Goal: Information Seeking & Learning: Learn about a topic

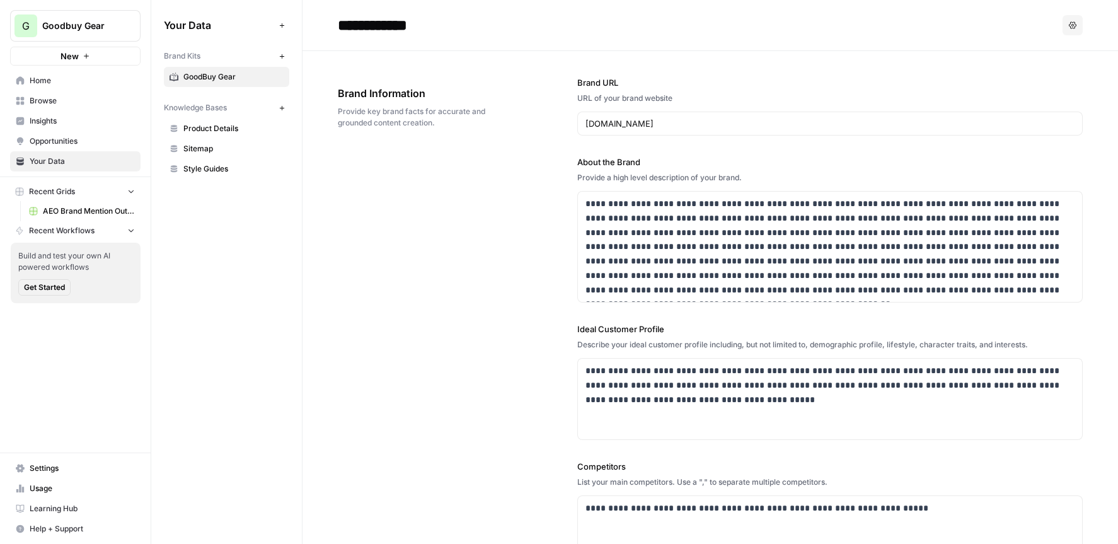
scroll to position [621, 0]
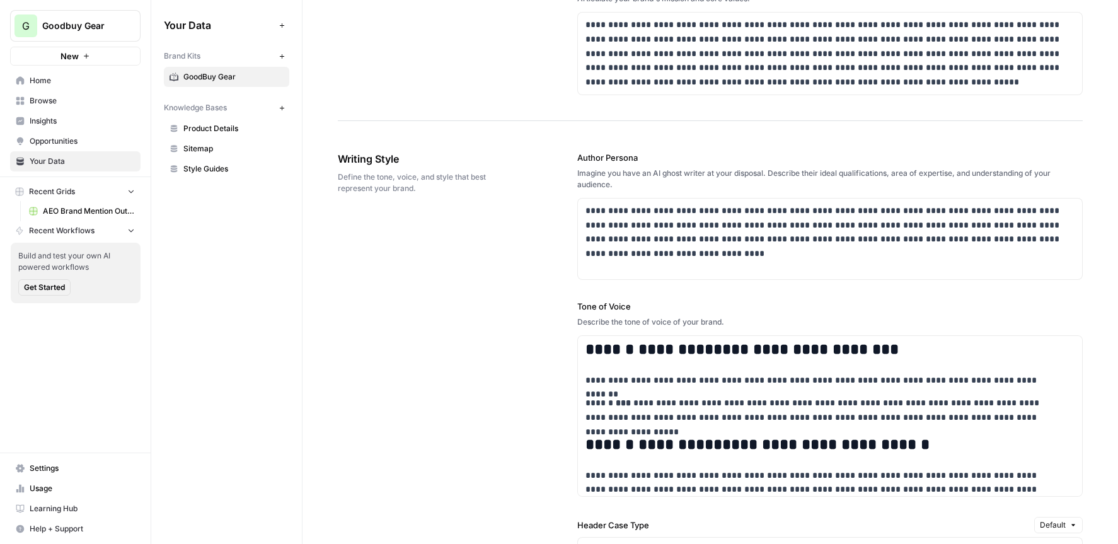
click at [58, 121] on span "Insights" at bounding box center [82, 120] width 105 height 11
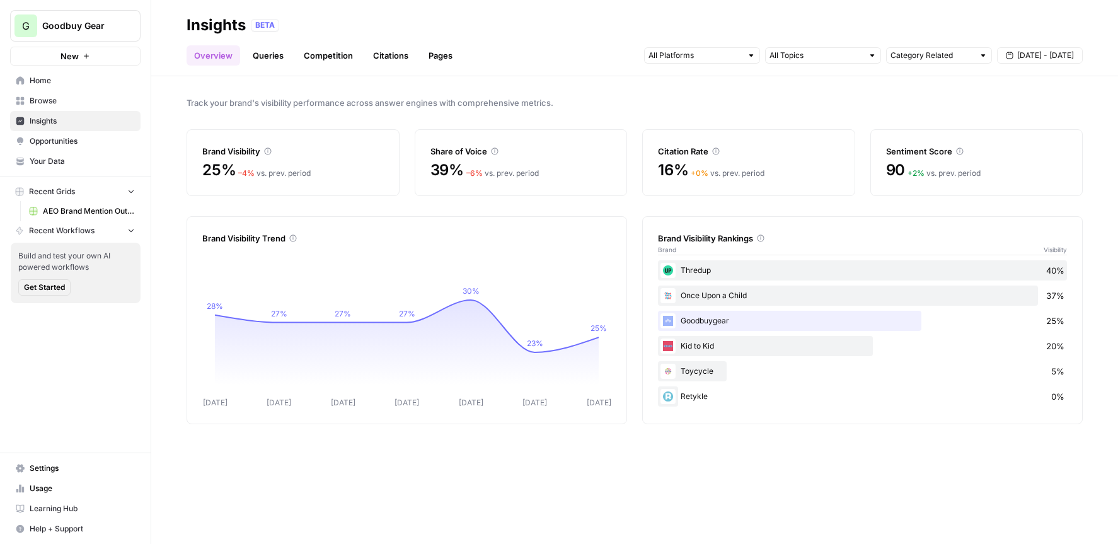
click at [720, 229] on div "Brand Visibility Rankings Brand Visibility" at bounding box center [862, 237] width 409 height 41
click at [266, 23] on div "BETA" at bounding box center [265, 25] width 28 height 13
click at [314, 59] on link "Competition" at bounding box center [328, 55] width 64 height 20
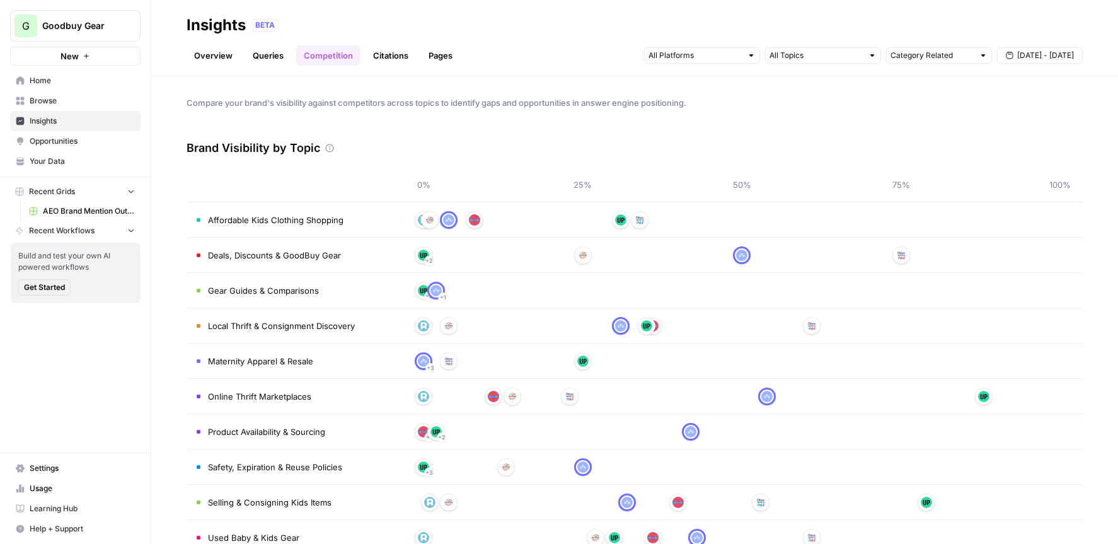
click at [260, 58] on link "Queries" at bounding box center [268, 55] width 46 height 20
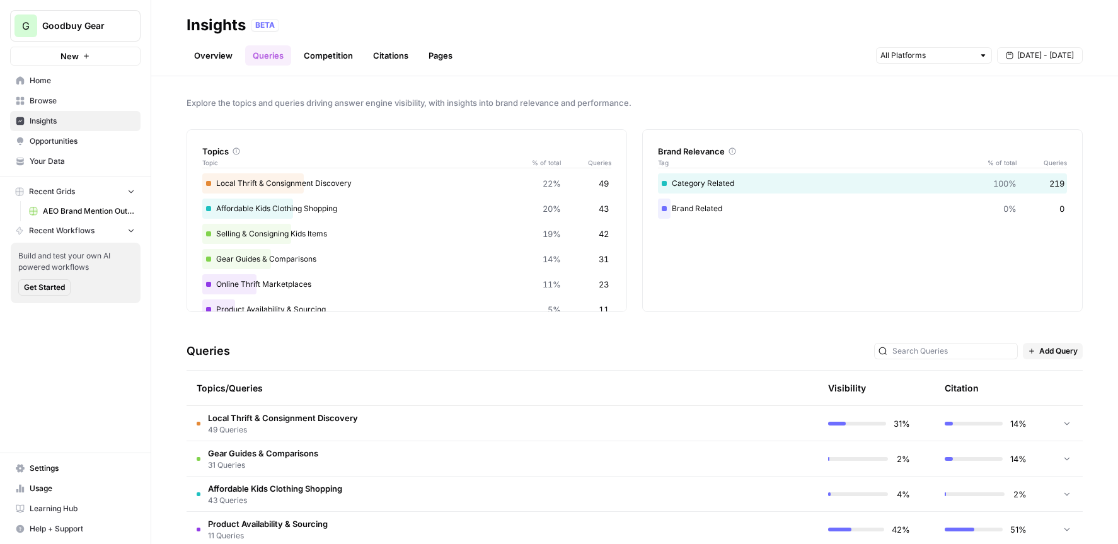
click at [54, 165] on span "Your Data" at bounding box center [82, 161] width 105 height 11
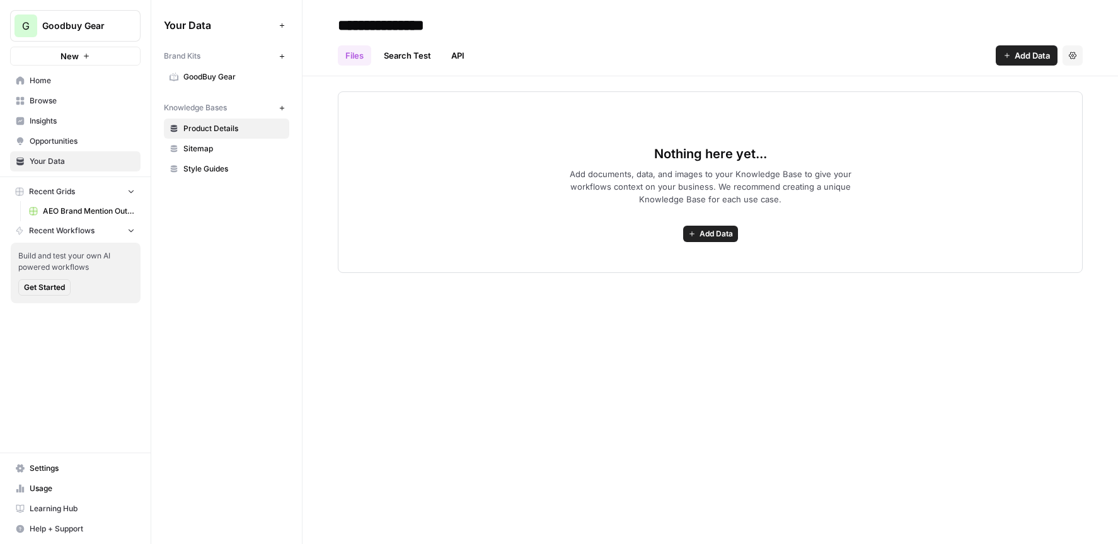
click at [207, 77] on span "GoodBuy Gear" at bounding box center [233, 76] width 100 height 11
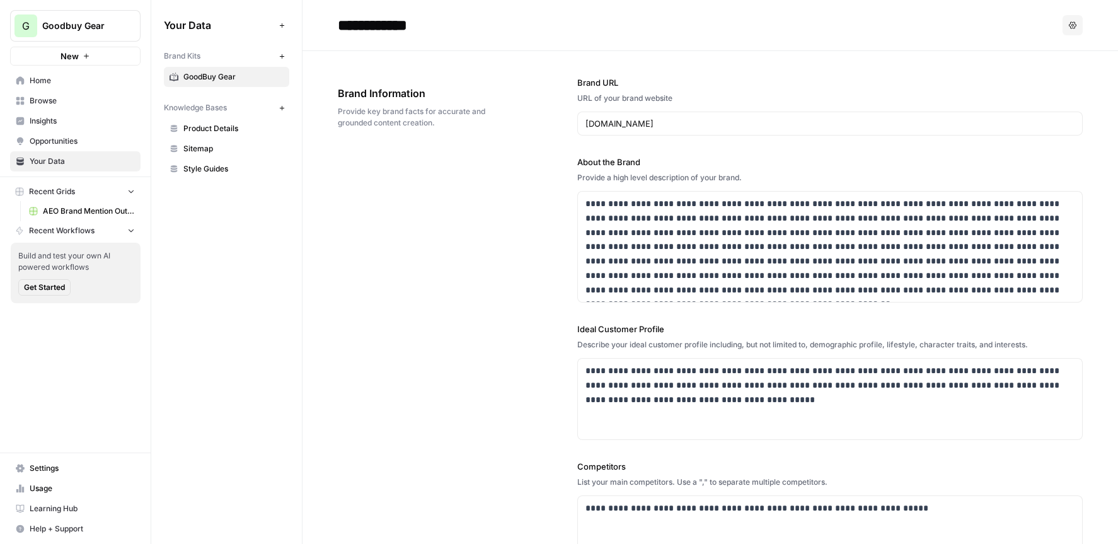
click at [61, 125] on span "Insights" at bounding box center [82, 120] width 105 height 11
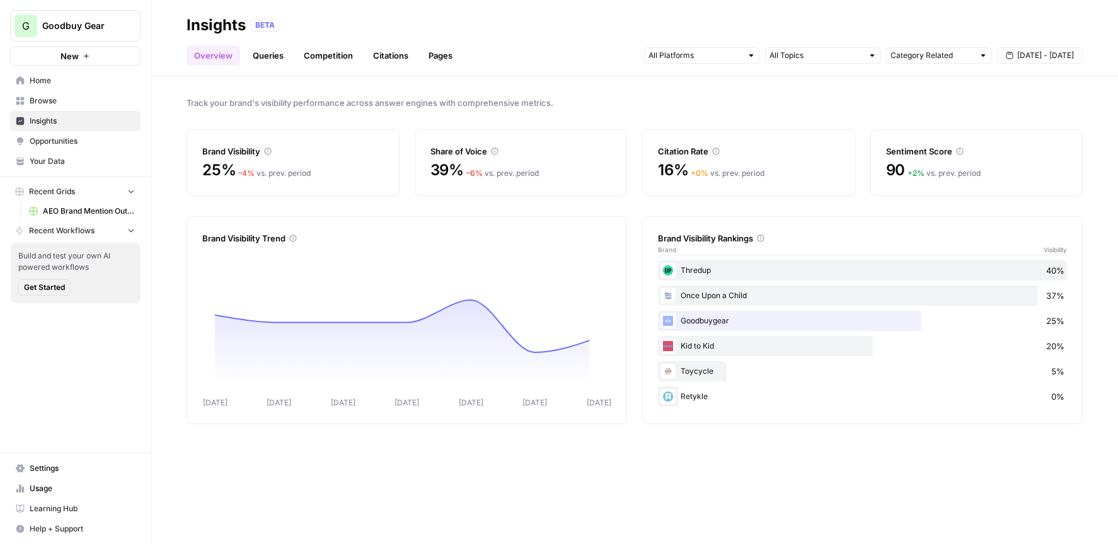
click at [267, 56] on link "Queries" at bounding box center [268, 55] width 46 height 20
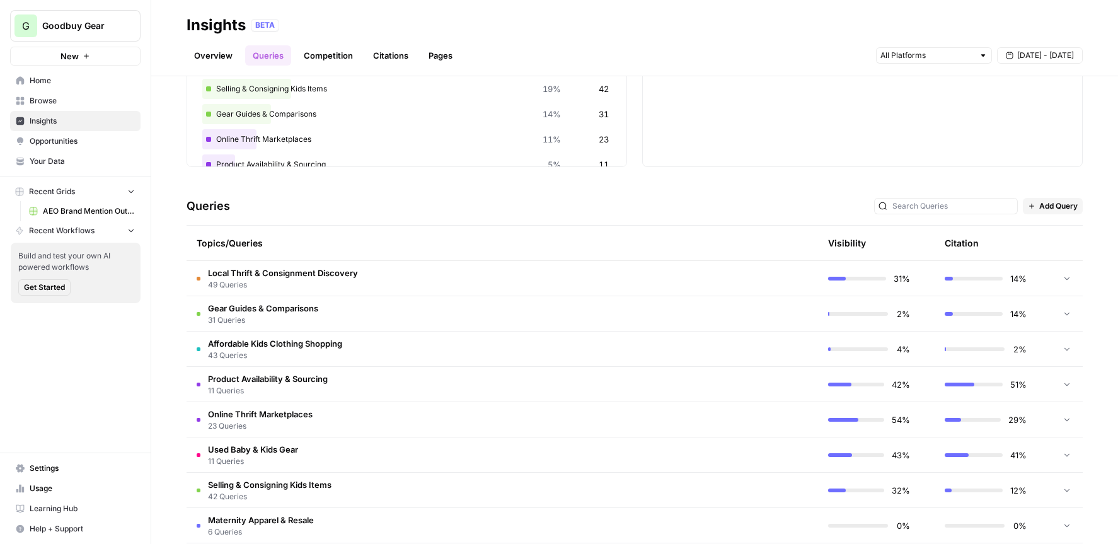
scroll to position [154, 0]
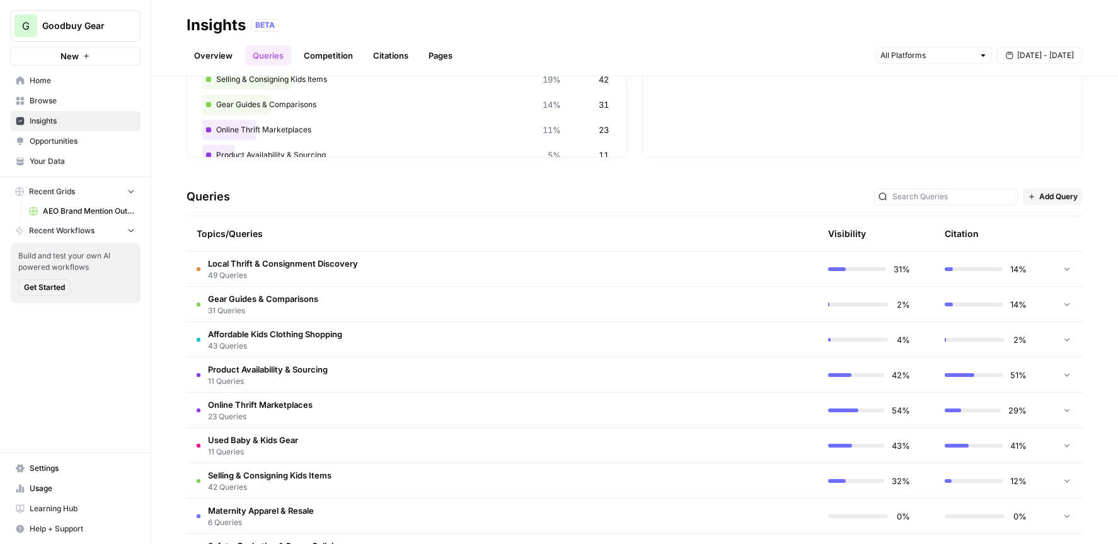
click at [262, 268] on span "Local Thrift & Consignment Discovery" at bounding box center [283, 263] width 150 height 13
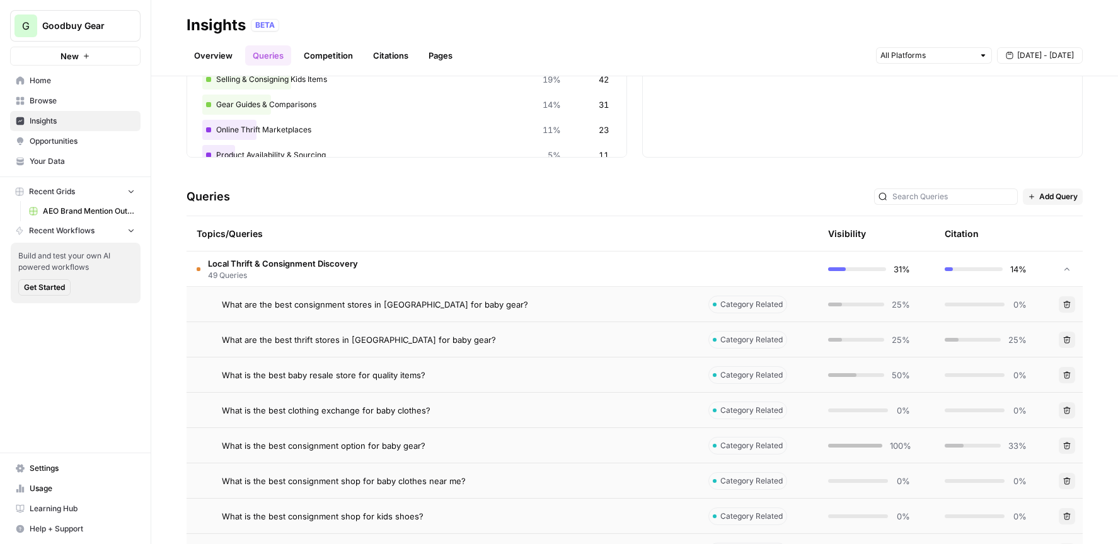
click at [262, 270] on span "49 Queries" at bounding box center [283, 275] width 150 height 11
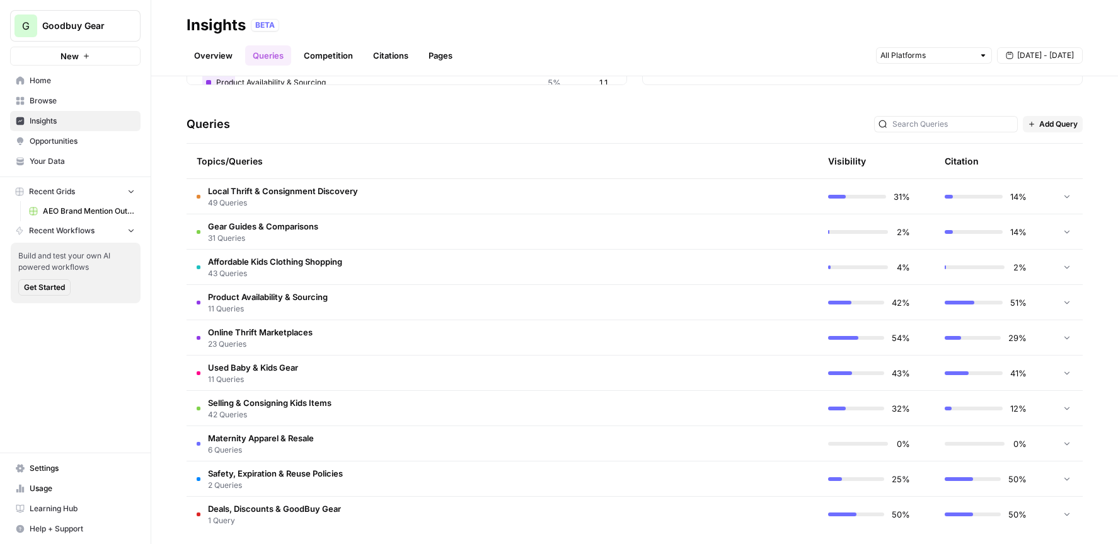
scroll to position [235, 0]
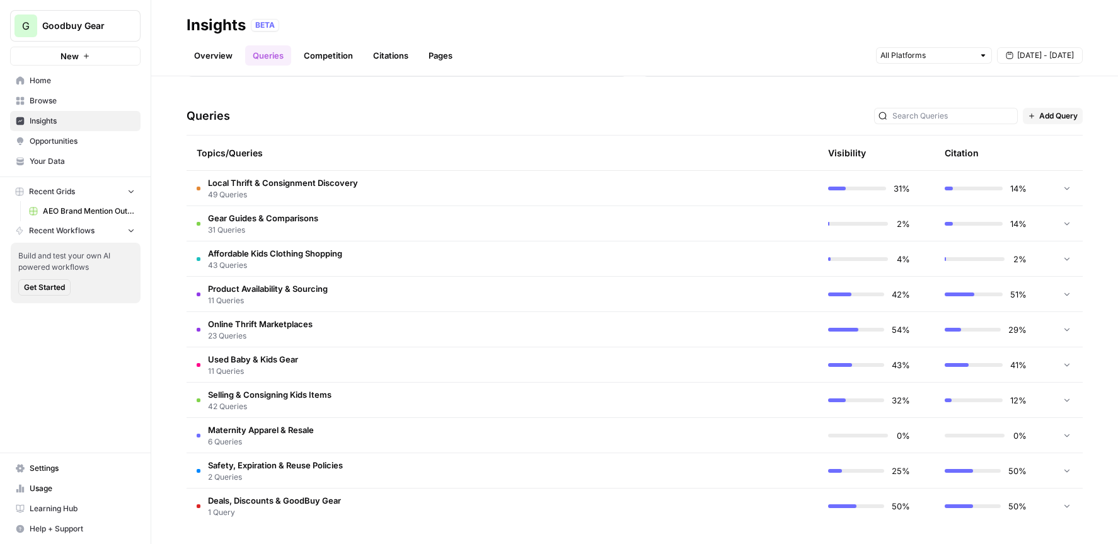
click at [279, 473] on span "2 Queries" at bounding box center [275, 476] width 135 height 11
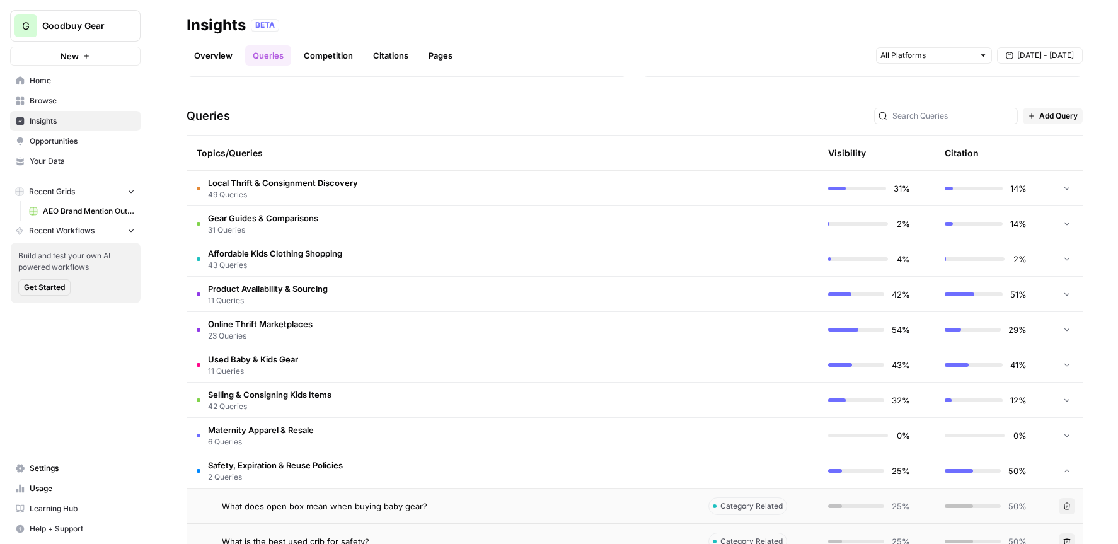
scroll to position [306, 0]
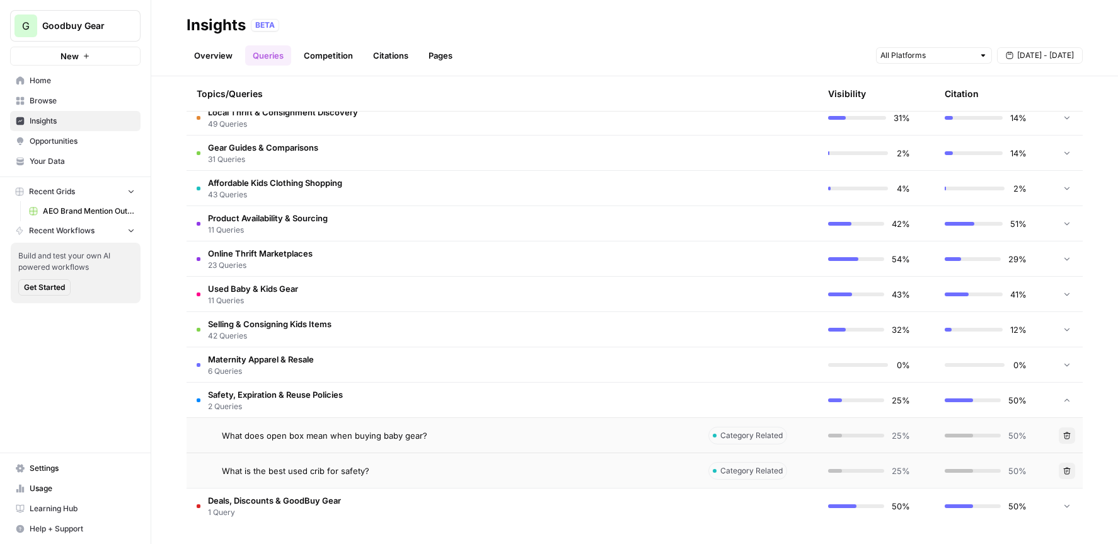
click at [271, 356] on span "Maternity Apparel & Resale" at bounding box center [261, 359] width 106 height 13
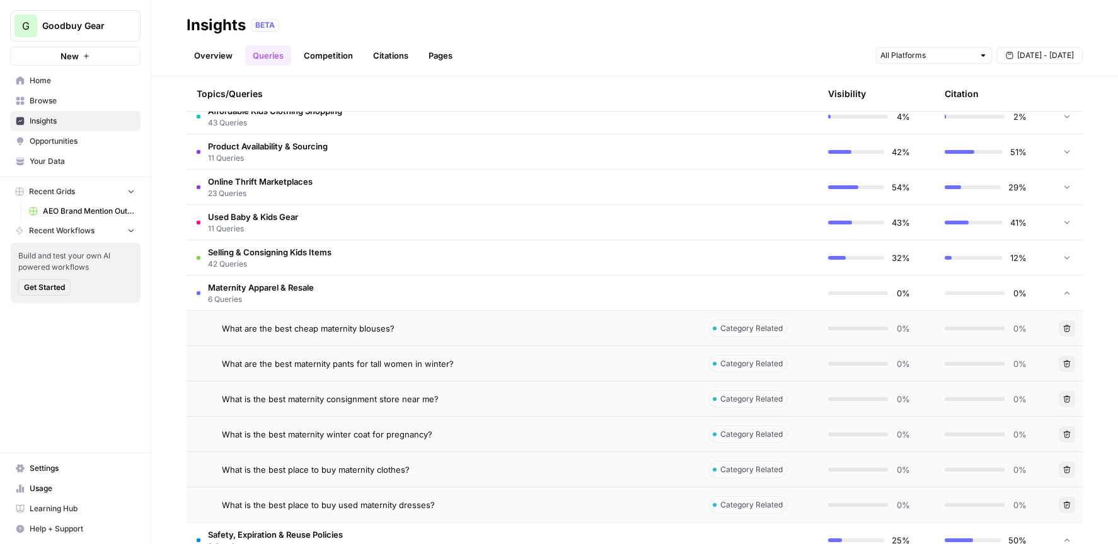
scroll to position [0, 0]
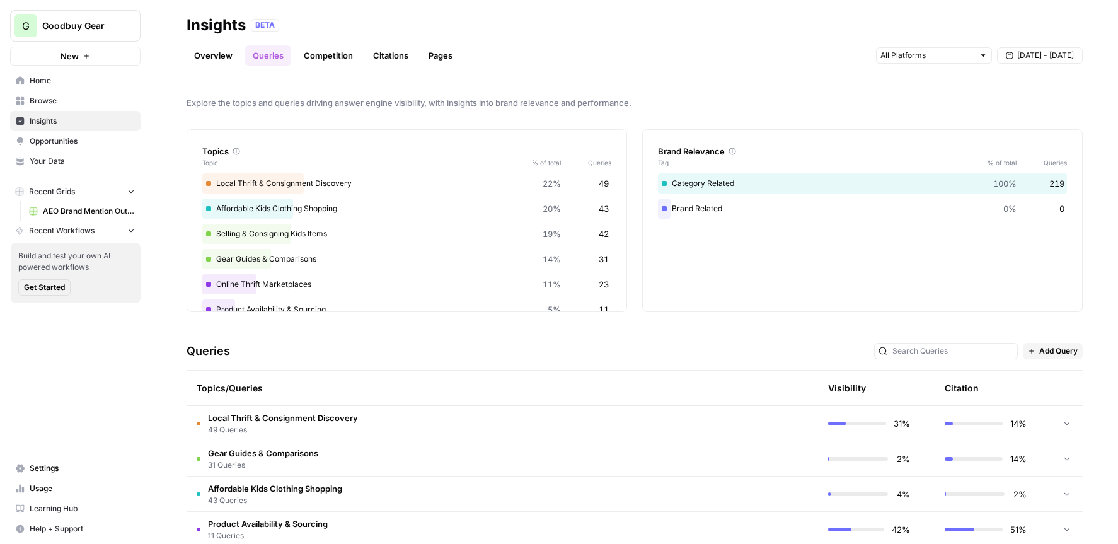
click at [340, 57] on link "Competition" at bounding box center [328, 55] width 64 height 20
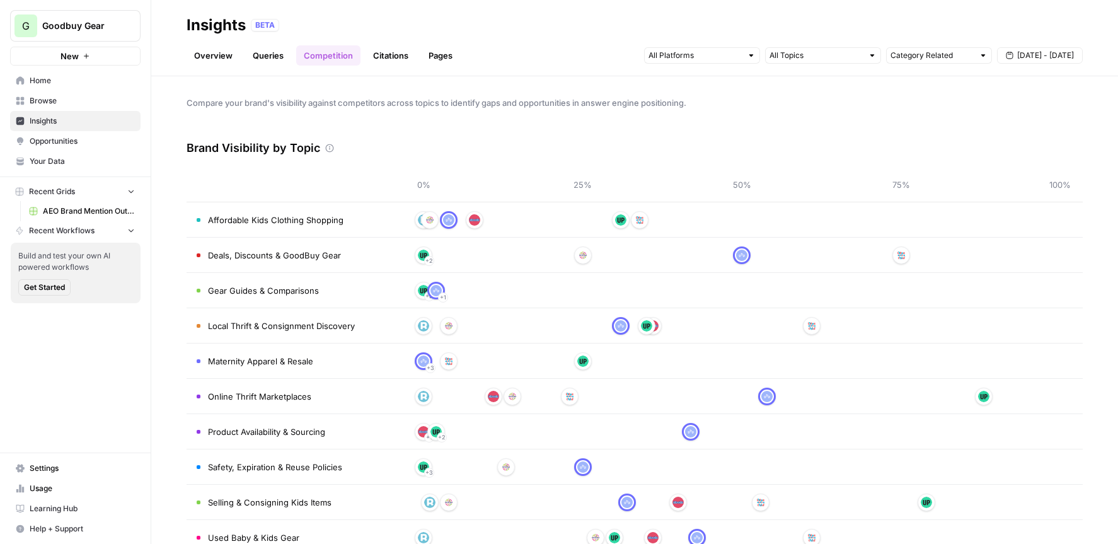
click at [393, 61] on link "Citations" at bounding box center [391, 55] width 50 height 20
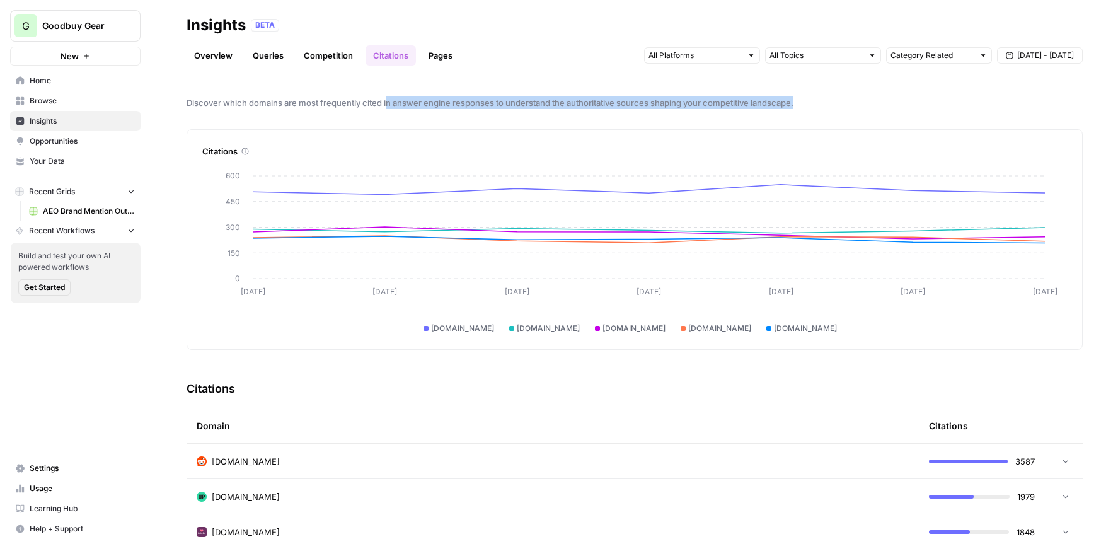
drag, startPoint x: 300, startPoint y: 113, endPoint x: 386, endPoint y: 105, distance: 86.8
click at [388, 101] on div "Discover which domains are most frequently cited in answer engine responses to …" at bounding box center [634, 310] width 967 height 468
click at [386, 105] on span "Discover which domains are most frequently cited in answer engine responses to …" at bounding box center [635, 102] width 896 height 13
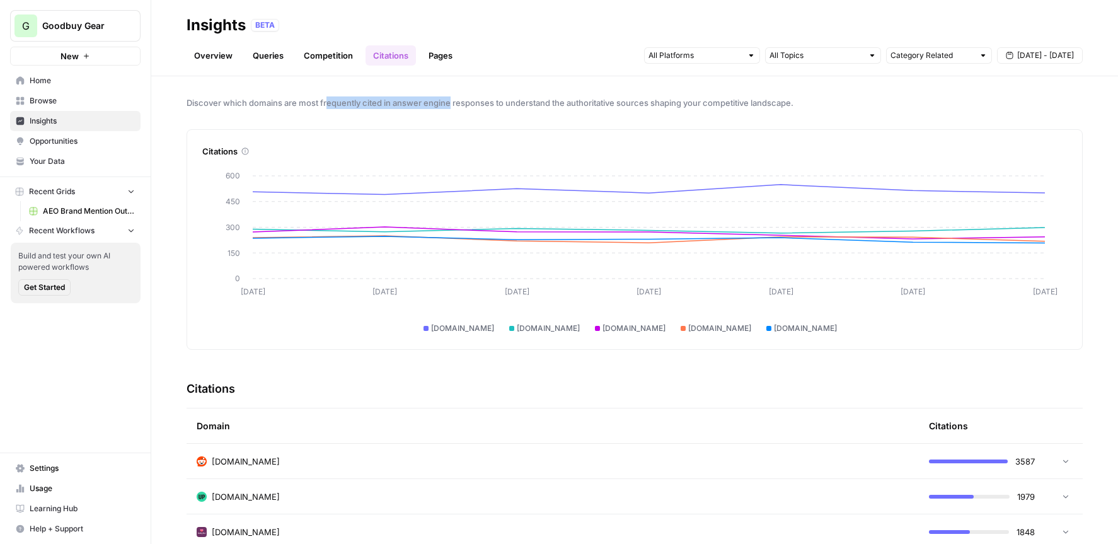
drag, startPoint x: 338, startPoint y: 105, endPoint x: 468, endPoint y: 105, distance: 129.8
click at [467, 105] on span "Discover which domains are most frequently cited in answer engine responses to …" at bounding box center [635, 102] width 896 height 13
click at [468, 105] on span "Discover which domains are most frequently cited in answer engine responses to …" at bounding box center [635, 102] width 896 height 13
